Goal: Information Seeking & Learning: Find contact information

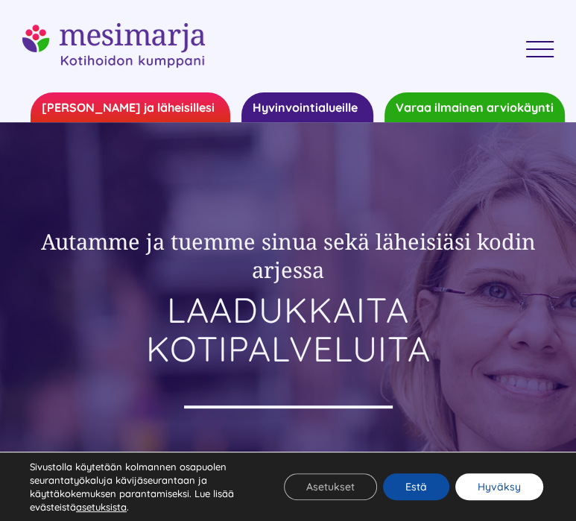
click at [465, 482] on button "Hyväksy" at bounding box center [499, 486] width 88 height 27
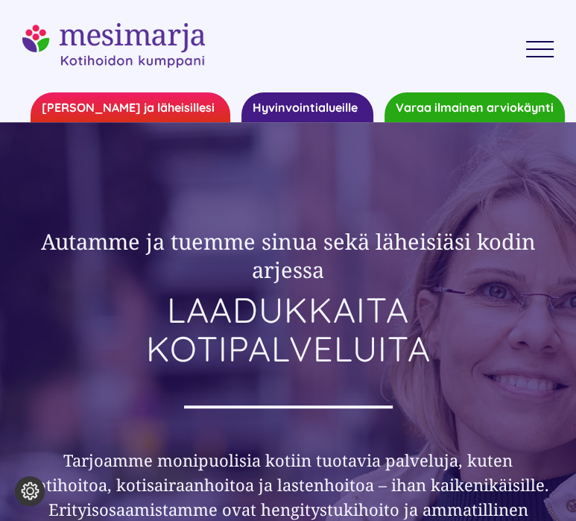
click at [529, 47] on link "Toggle Menu" at bounding box center [540, 49] width 51 height 17
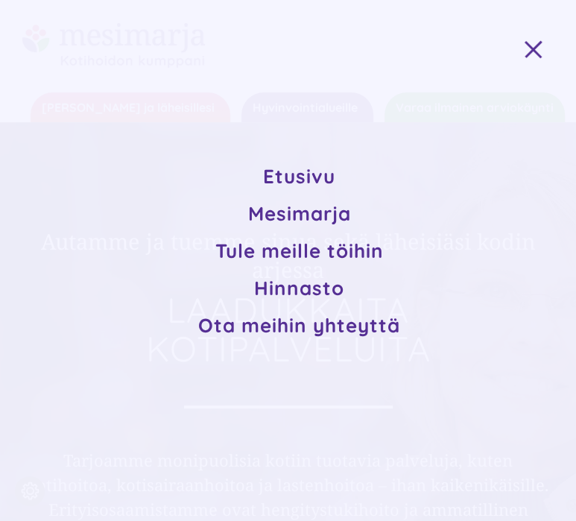
click at [355, 336] on span "Ota meihin yhteyttä" at bounding box center [299, 325] width 202 height 25
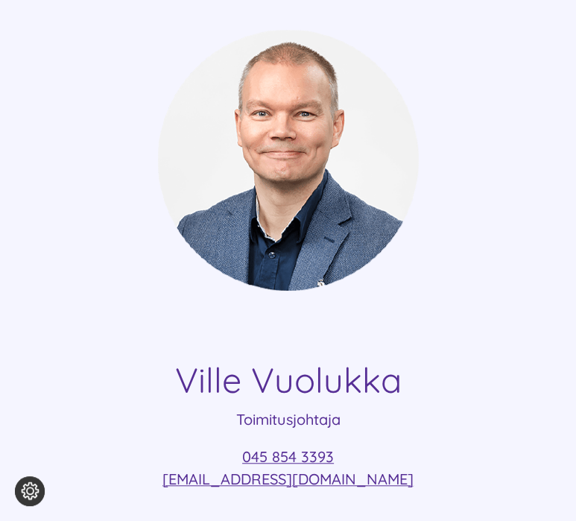
scroll to position [354, 0]
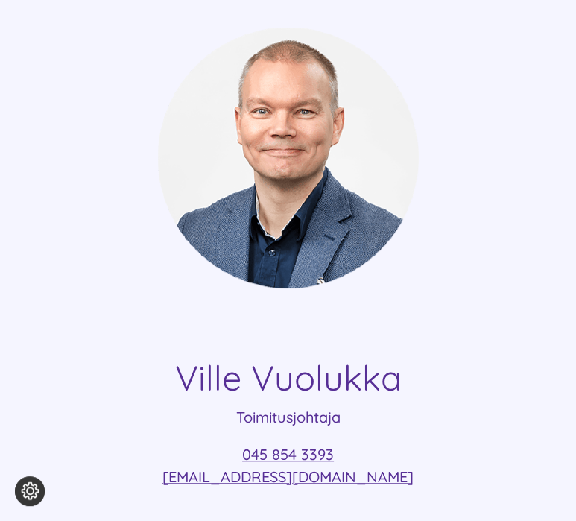
click at [424, 481] on p "045 854 3393 [EMAIL_ADDRESS][DOMAIN_NAME]" at bounding box center [287, 465] width 531 height 45
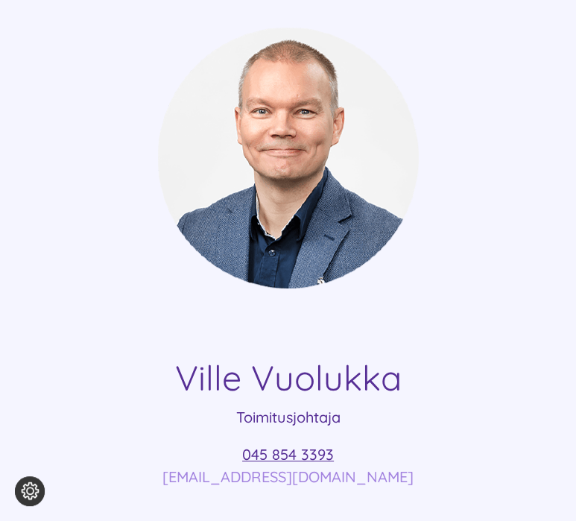
drag, startPoint x: 424, startPoint y: 481, endPoint x: 187, endPoint y: 484, distance: 237.0
click at [187, 484] on p "045 854 3393 ville.vuolukka@mesimarjasi.fi" at bounding box center [287, 465] width 531 height 45
copy link "[EMAIL_ADDRESS][DOMAIN_NAME]"
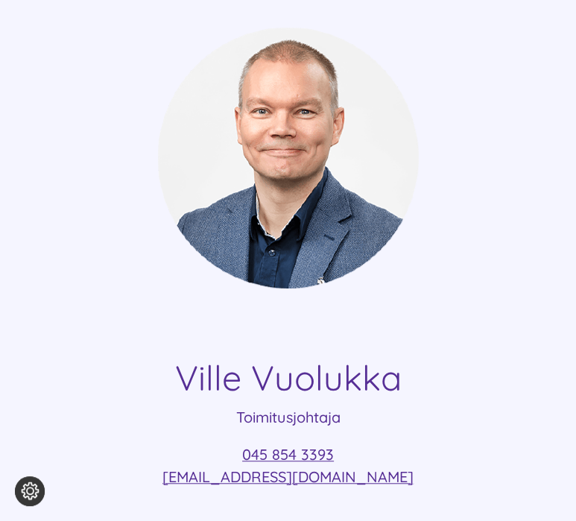
click at [420, 336] on div "Ville Vuolukka Toimitusjohtaja 045 854 3393 ville.vuolukka@mesimarjasi.fi" at bounding box center [287, 234] width 531 height 537
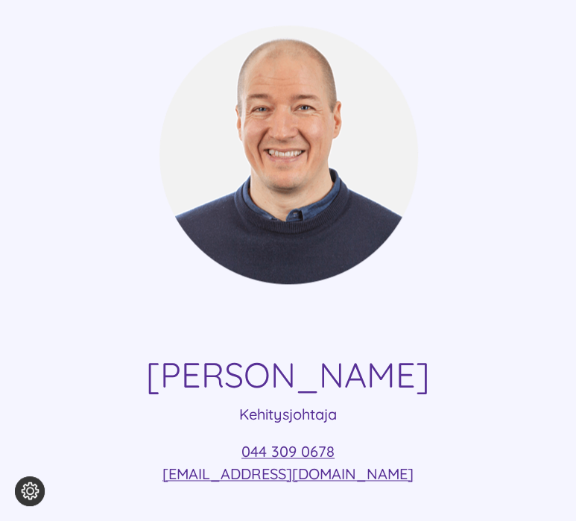
scroll to position [0, 0]
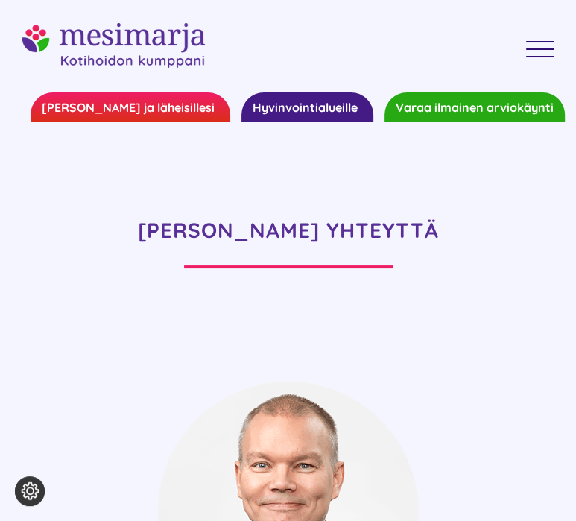
click at [540, 57] on div "Etusivu Mesimarja Tule meille töihin Hinnasto Ota meihin yhteyttä Etusivu Mesim…" at bounding box center [287, 45] width 531 height 91
click at [537, 50] on link "Toggle Menu" at bounding box center [540, 49] width 51 height 17
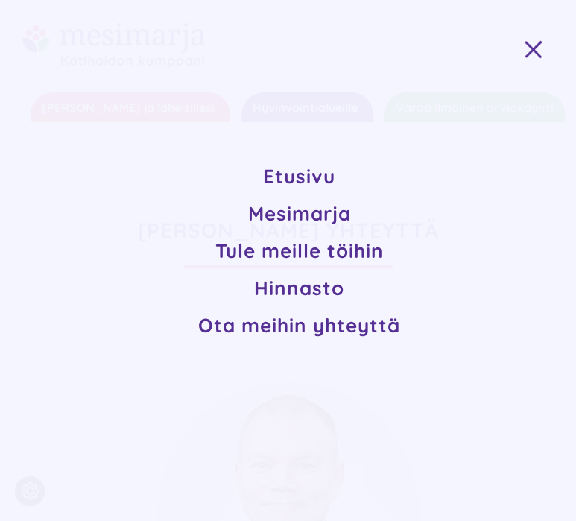
click at [314, 338] on link "Ota meihin yhteyttä" at bounding box center [299, 325] width 220 height 37
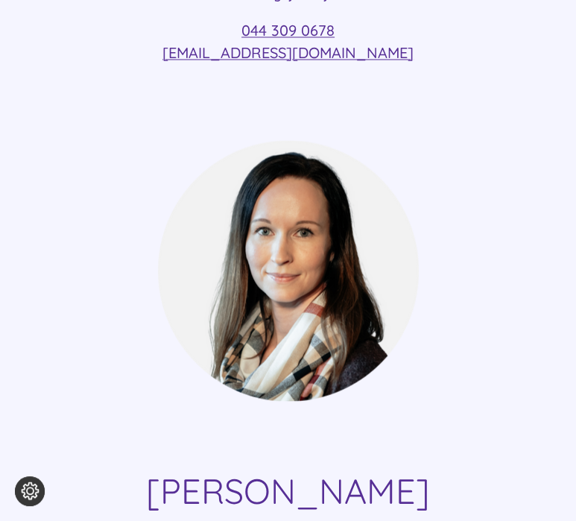
scroll to position [1315, 0]
